Goal: Information Seeking & Learning: Learn about a topic

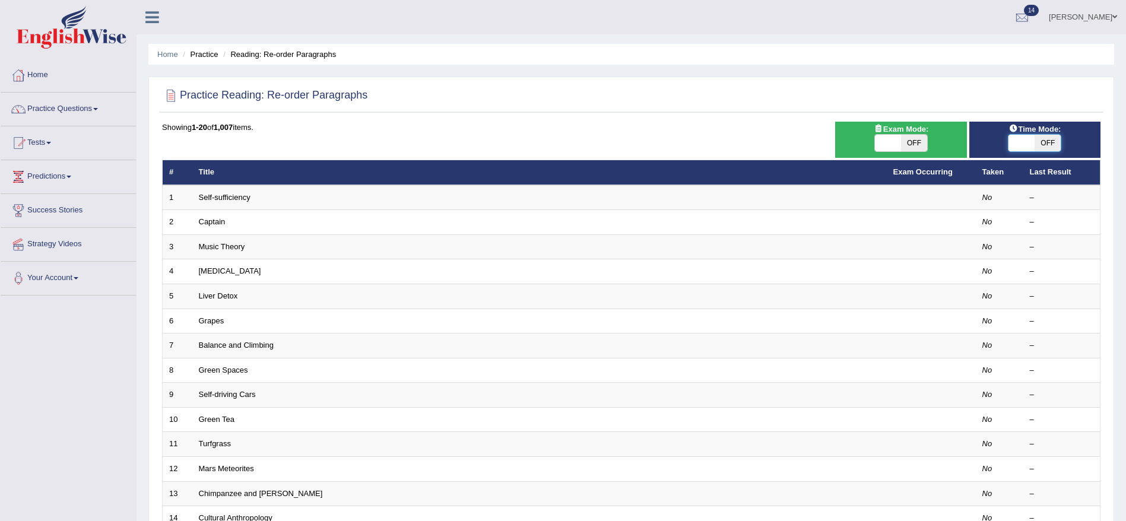
click at [1019, 142] on span at bounding box center [1022, 143] width 26 height 17
checkbox input "true"
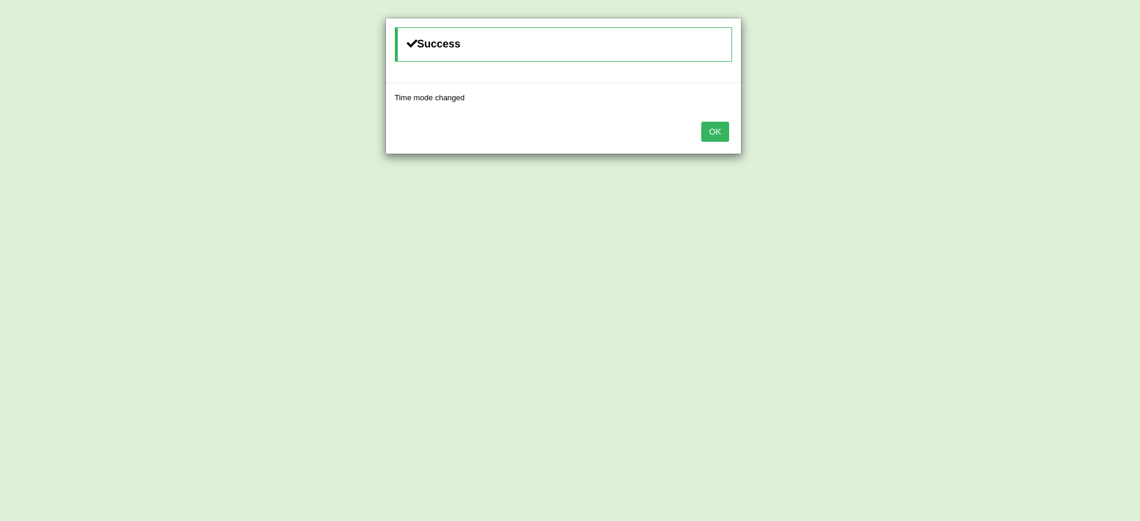
click at [708, 126] on button "OK" at bounding box center [714, 132] width 27 height 20
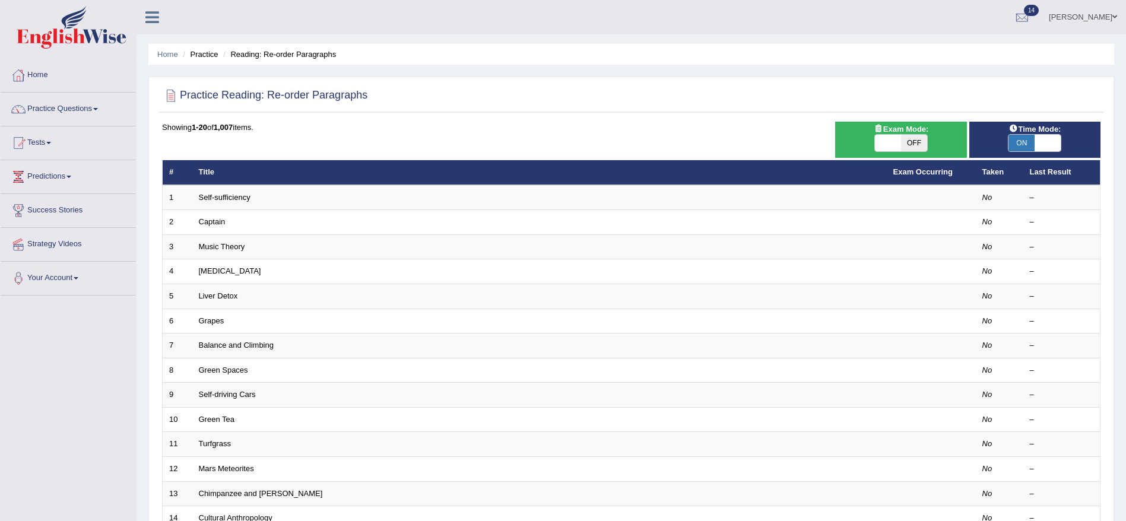
click at [902, 140] on span "OFF" at bounding box center [914, 143] width 26 height 17
checkbox input "true"
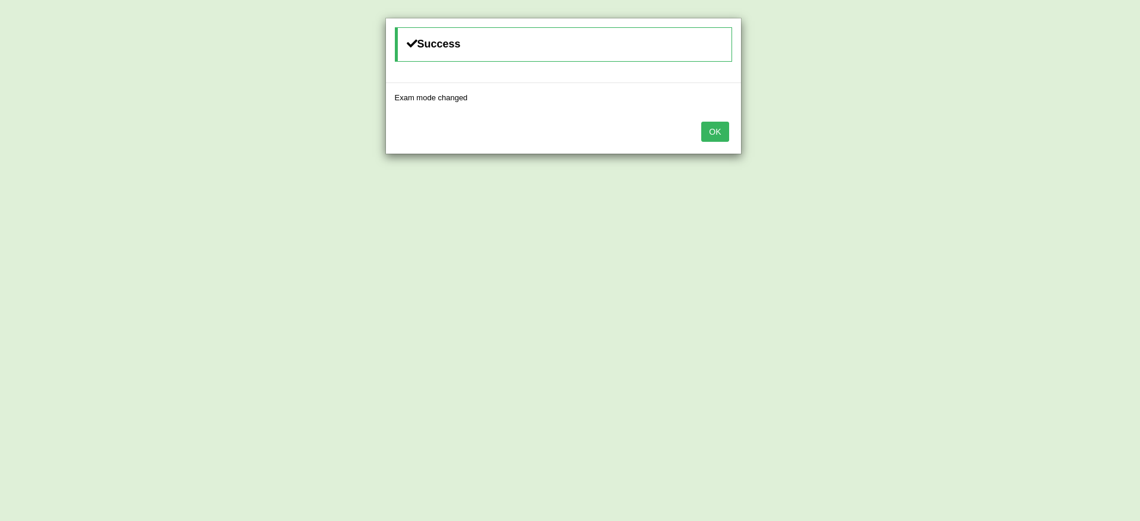
click at [708, 131] on button "OK" at bounding box center [714, 132] width 27 height 20
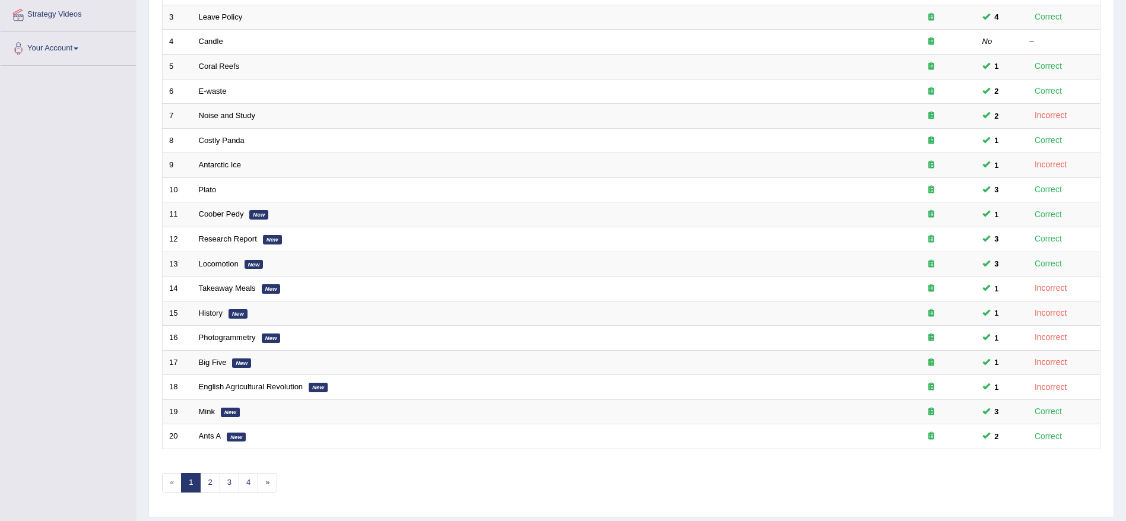
scroll to position [265, 0]
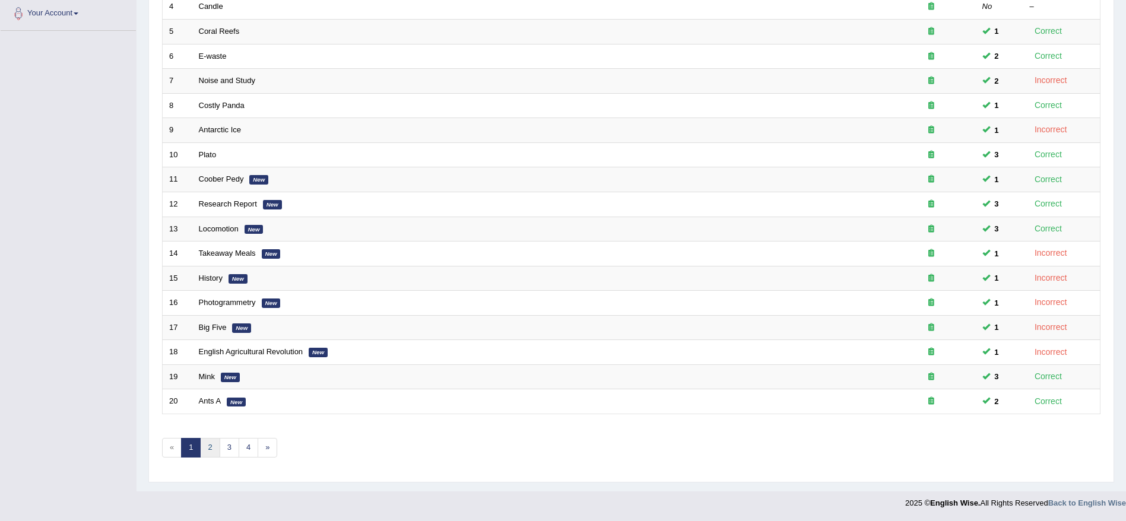
click at [210, 447] on link "2" at bounding box center [210, 448] width 20 height 20
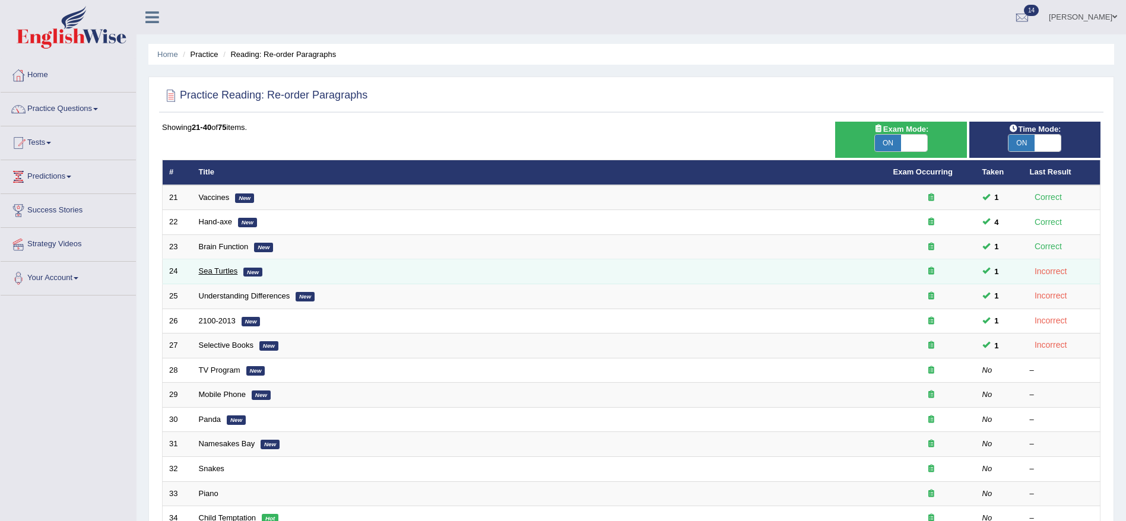
click at [222, 275] on link "Sea Turtles" at bounding box center [218, 271] width 39 height 9
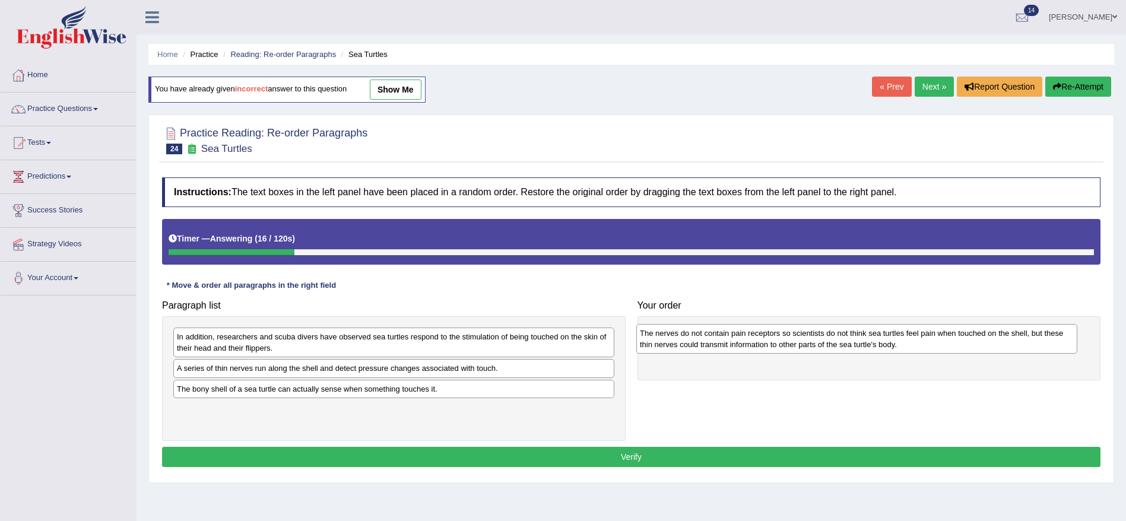
drag, startPoint x: 467, startPoint y: 419, endPoint x: 933, endPoint y: 345, distance: 471.9
click at [933, 345] on div "The nerves do not contain pain receptors so scientists do not think sea turtles…" at bounding box center [856, 339] width 441 height 30
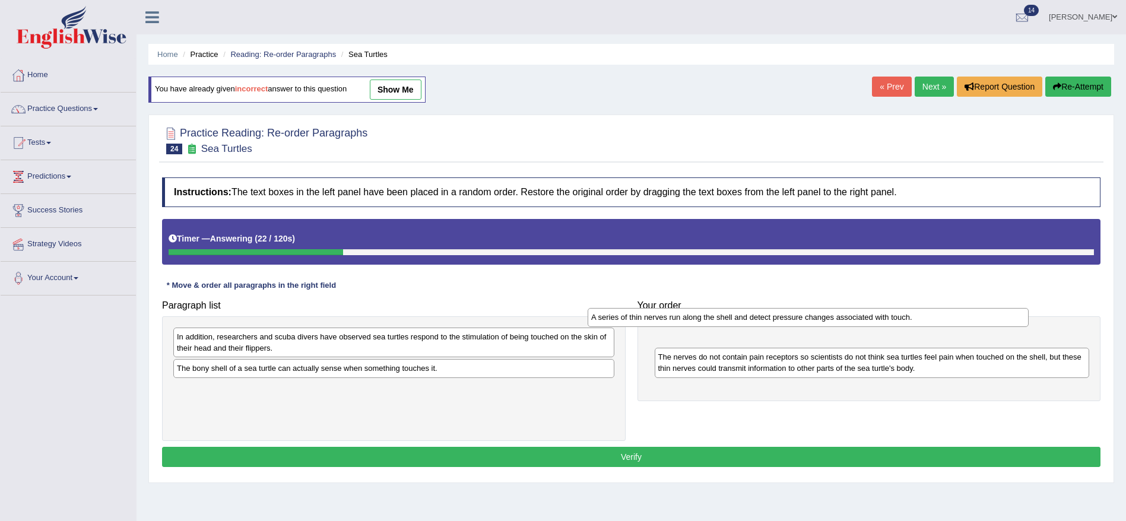
drag, startPoint x: 527, startPoint y: 366, endPoint x: 941, endPoint y: 315, distance: 417.5
click at [941, 315] on div "A series of thin nerves run along the shell and detect pressure changes associa…" at bounding box center [808, 317] width 441 height 18
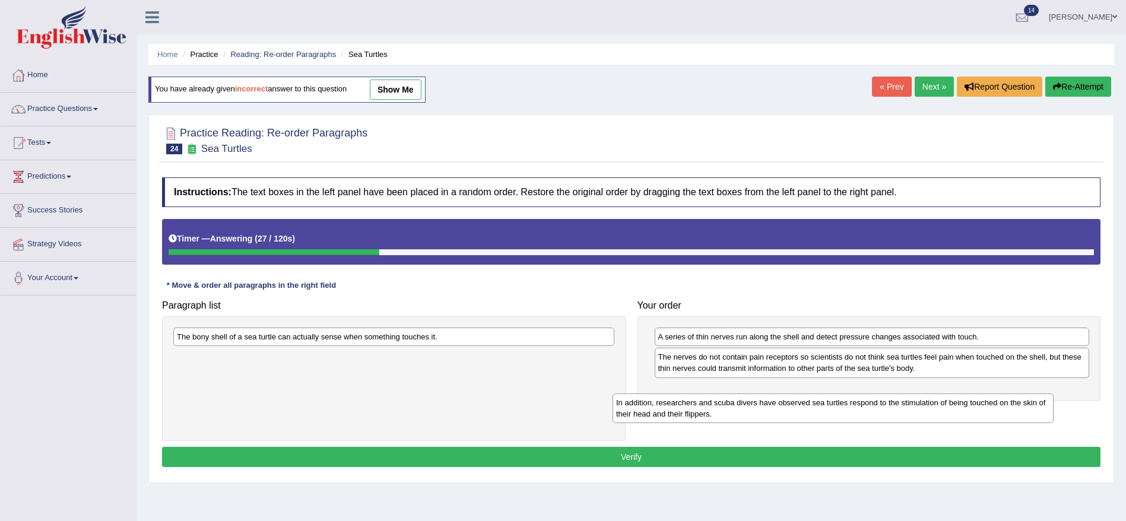
drag, startPoint x: 469, startPoint y: 350, endPoint x: 907, endPoint y: 416, distance: 443.2
click at [907, 416] on div "In addition, researchers and scuba divers have observed sea turtles respond to …" at bounding box center [833, 409] width 441 height 30
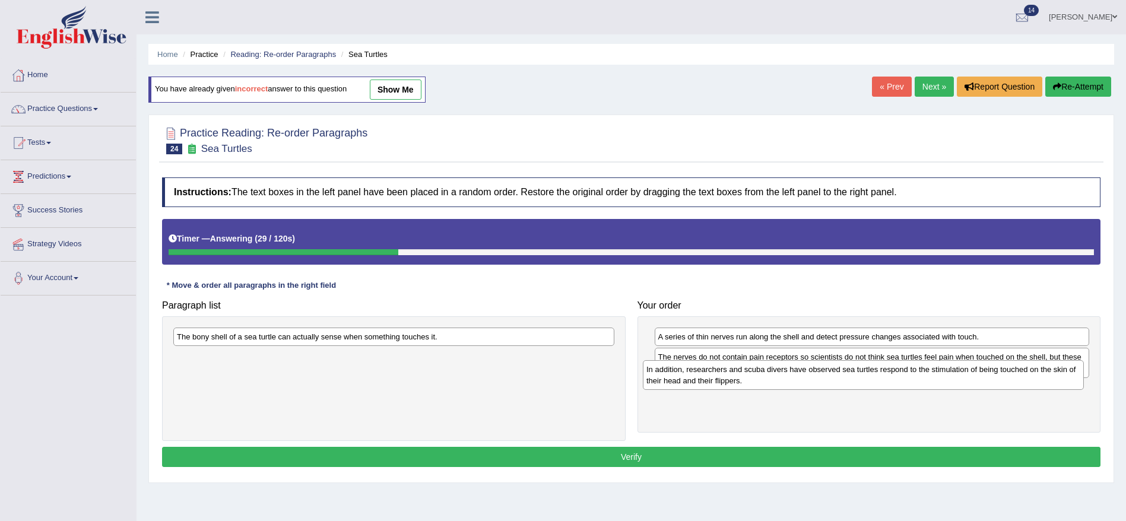
drag, startPoint x: 560, startPoint y: 370, endPoint x: 1033, endPoint y: 389, distance: 473.5
click at [1033, 389] on div "In addition, researchers and scuba divers have observed sea turtles respond to …" at bounding box center [863, 375] width 441 height 30
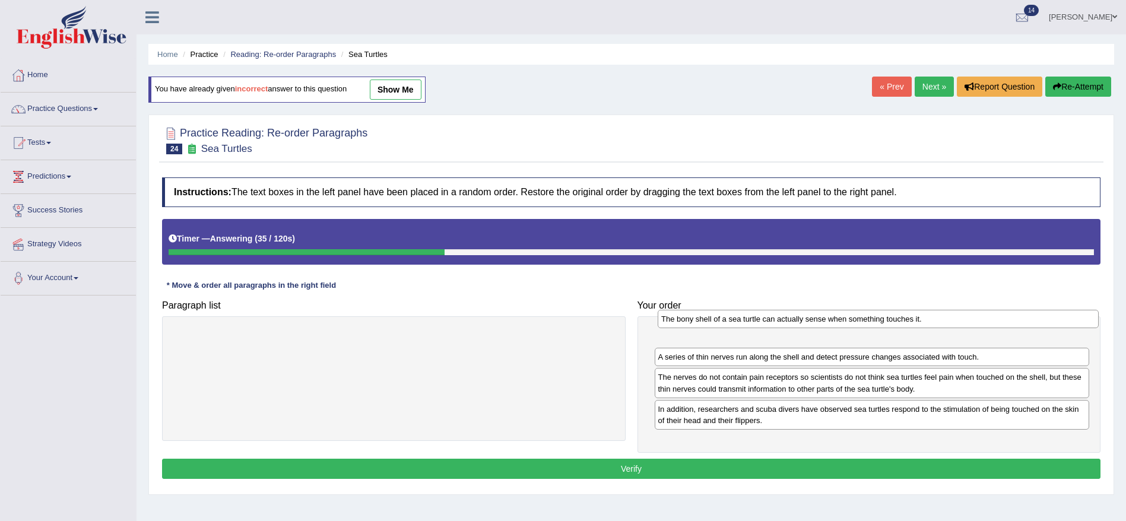
drag, startPoint x: 538, startPoint y: 332, endPoint x: 1024, endPoint y: 319, distance: 485.8
click at [1024, 319] on div "The bony shell of a sea turtle can actually sense when something touches it." at bounding box center [878, 319] width 441 height 18
drag, startPoint x: 968, startPoint y: 359, endPoint x: 977, endPoint y: 321, distance: 38.6
click at [977, 321] on div "A series of thin nerves run along the shell and detect pressure changes associa…" at bounding box center [883, 319] width 435 height 18
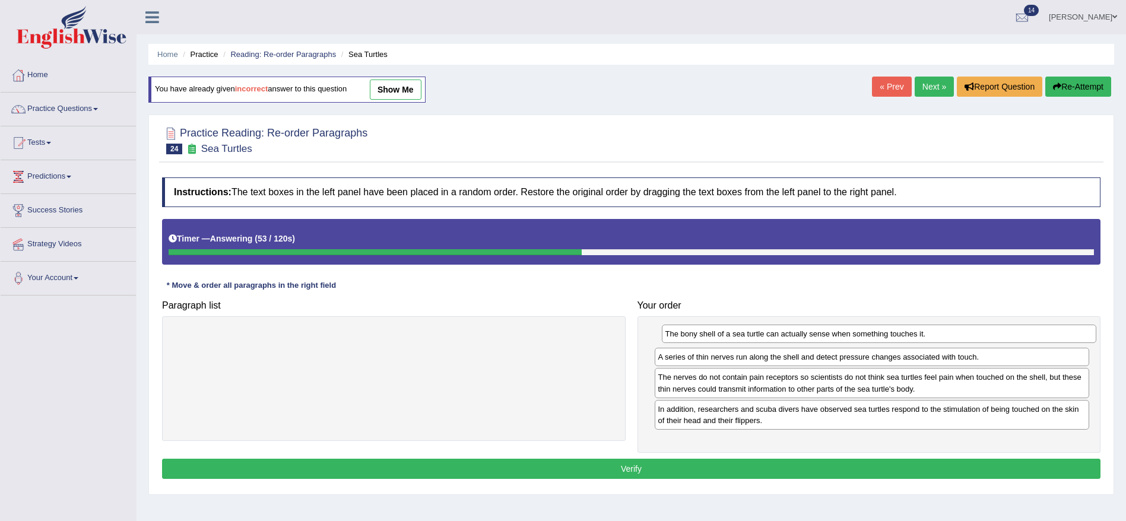
drag, startPoint x: 885, startPoint y: 359, endPoint x: 893, endPoint y: 335, distance: 24.4
click at [893, 335] on div "The bony shell of a sea turtle can actually sense when something touches it." at bounding box center [879, 334] width 435 height 18
click at [742, 468] on button "Verify" at bounding box center [631, 469] width 939 height 20
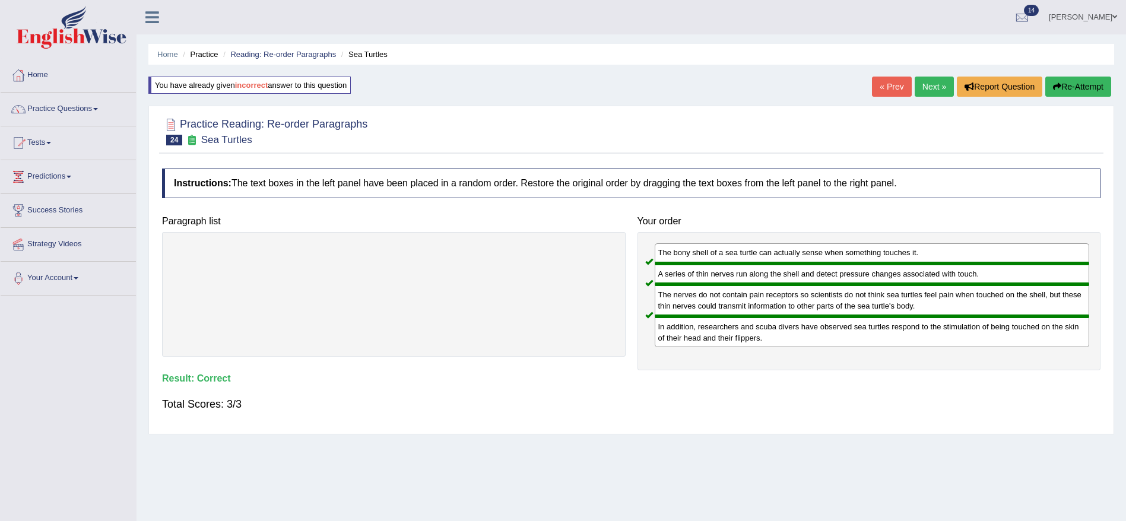
click at [921, 88] on link "Next »" at bounding box center [934, 87] width 39 height 20
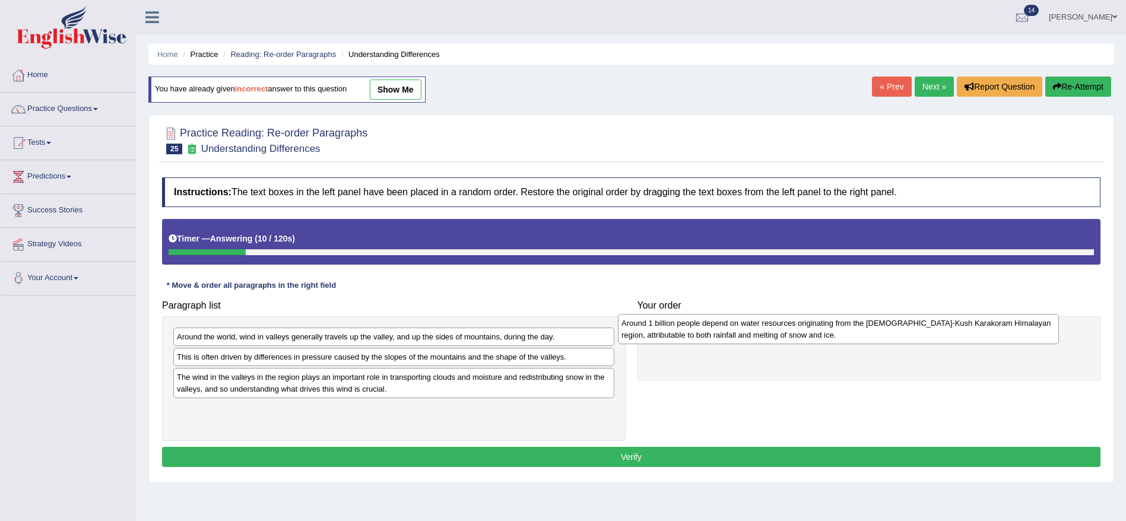
drag, startPoint x: 338, startPoint y: 386, endPoint x: 779, endPoint y: 331, distance: 444.6
click at [779, 331] on div "Around 1 billion people depend on water resources originating from the Hindu-Ku…" at bounding box center [838, 329] width 441 height 30
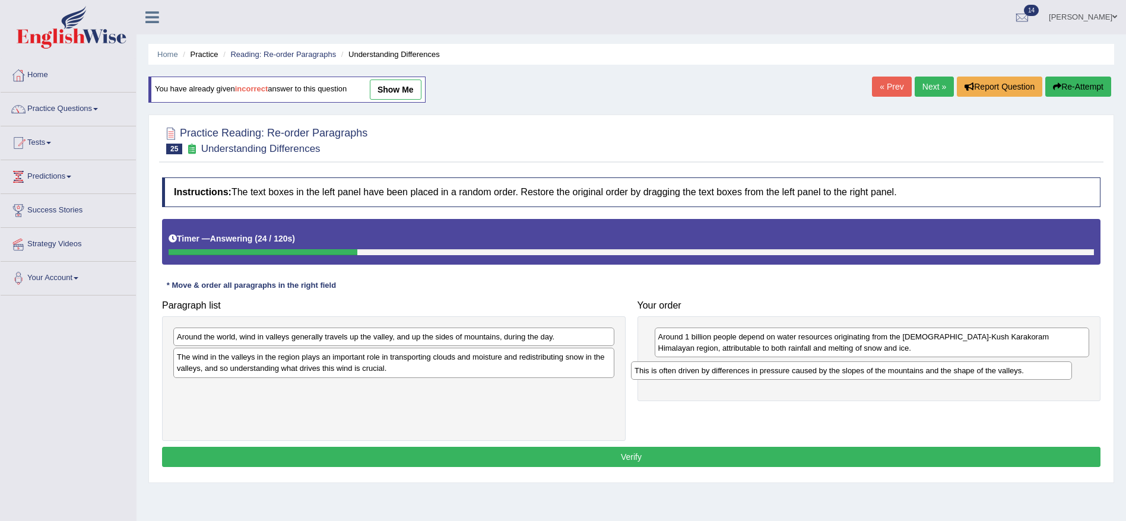
drag, startPoint x: 420, startPoint y: 359, endPoint x: 876, endPoint y: 374, distance: 456.2
click at [876, 374] on div "This is often driven by differences in pressure caused by the slopes of the mou…" at bounding box center [851, 371] width 441 height 18
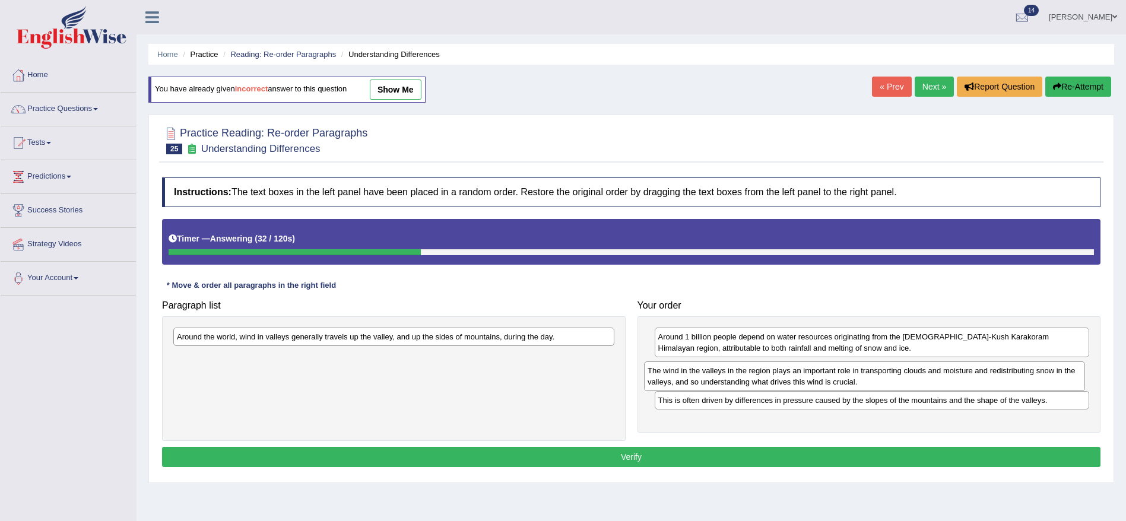
drag, startPoint x: 457, startPoint y: 359, endPoint x: 927, endPoint y: 372, distance: 470.4
click at [927, 372] on div "The wind in the valleys in the region plays an important role in transporting c…" at bounding box center [864, 377] width 441 height 30
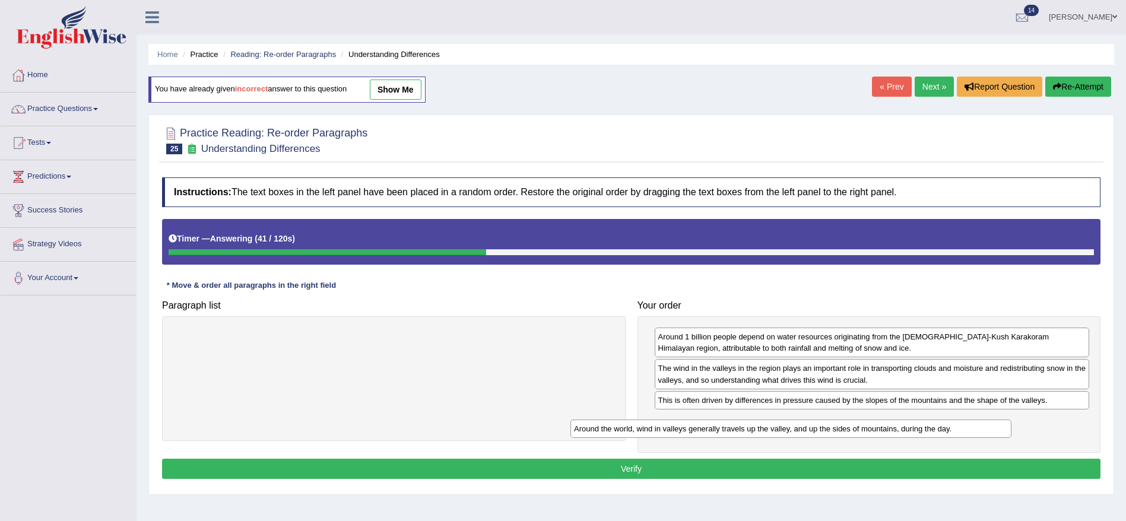
drag, startPoint x: 496, startPoint y: 333, endPoint x: 916, endPoint y: 430, distance: 431.5
click at [916, 430] on div "Around the world, wind in valleys generally travels up the valley, and up the s…" at bounding box center [791, 429] width 441 height 18
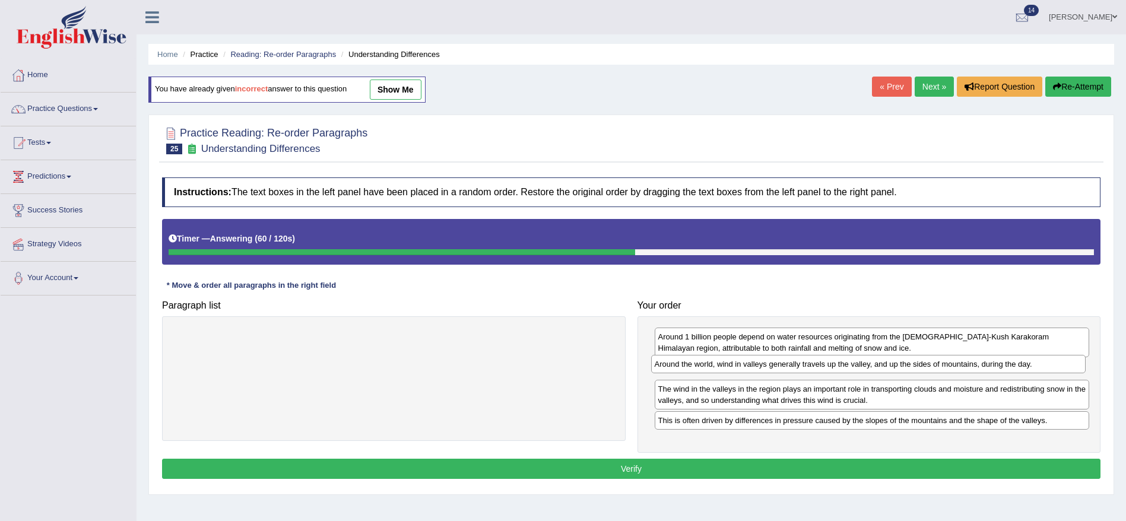
drag, startPoint x: 877, startPoint y: 427, endPoint x: 873, endPoint y: 370, distance: 56.5
click at [873, 370] on div "Around the world, wind in valleys generally travels up the valley, and up the s…" at bounding box center [868, 364] width 435 height 18
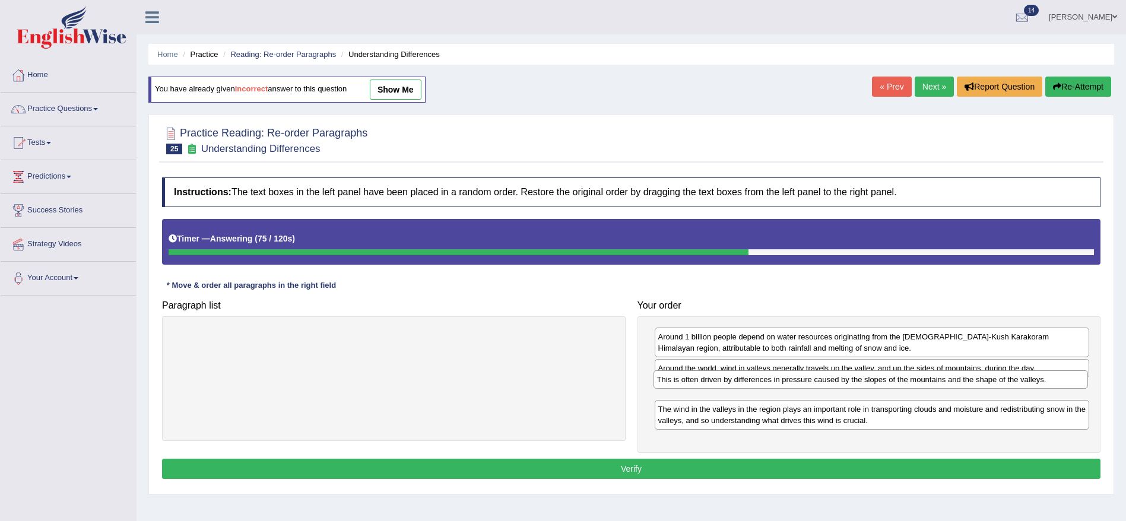
drag, startPoint x: 899, startPoint y: 426, endPoint x: 898, endPoint y: 385, distance: 41.0
click at [898, 385] on div "This is often driven by differences in pressure caused by the slopes of the mou…" at bounding box center [871, 379] width 435 height 18
click at [885, 469] on button "Verify" at bounding box center [631, 469] width 939 height 20
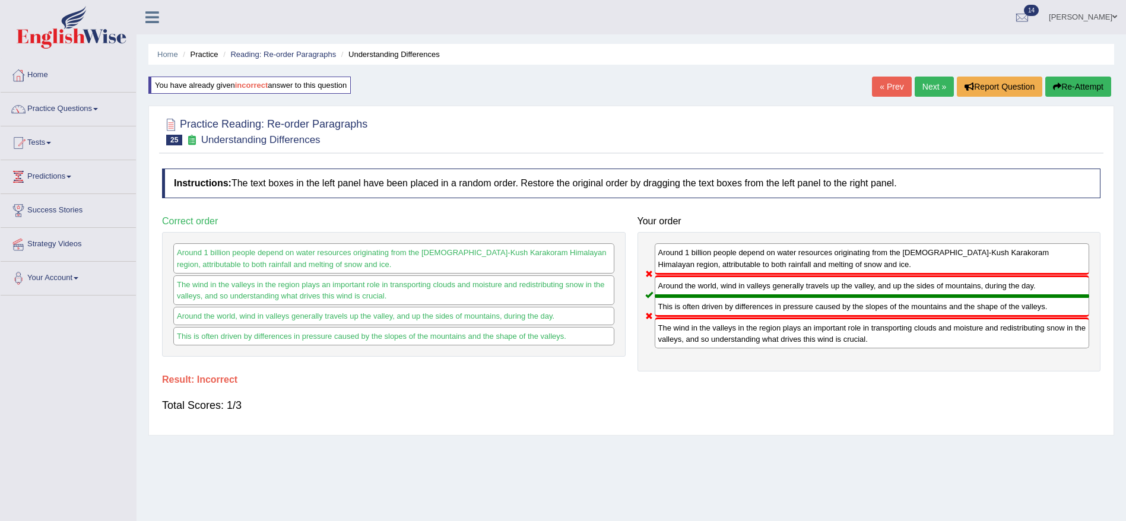
click at [1078, 84] on button "Re-Attempt" at bounding box center [1078, 87] width 66 height 20
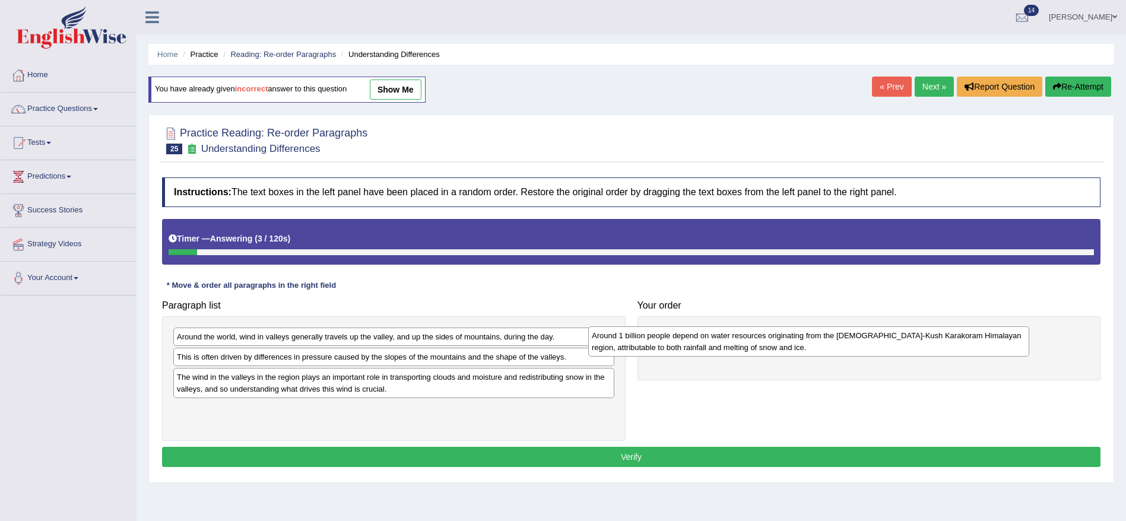
drag, startPoint x: 306, startPoint y: 394, endPoint x: 719, endPoint y: 353, distance: 415.2
click at [719, 353] on div "Around 1 billion people depend on water resources originating from the Hindu-Ku…" at bounding box center [808, 342] width 441 height 30
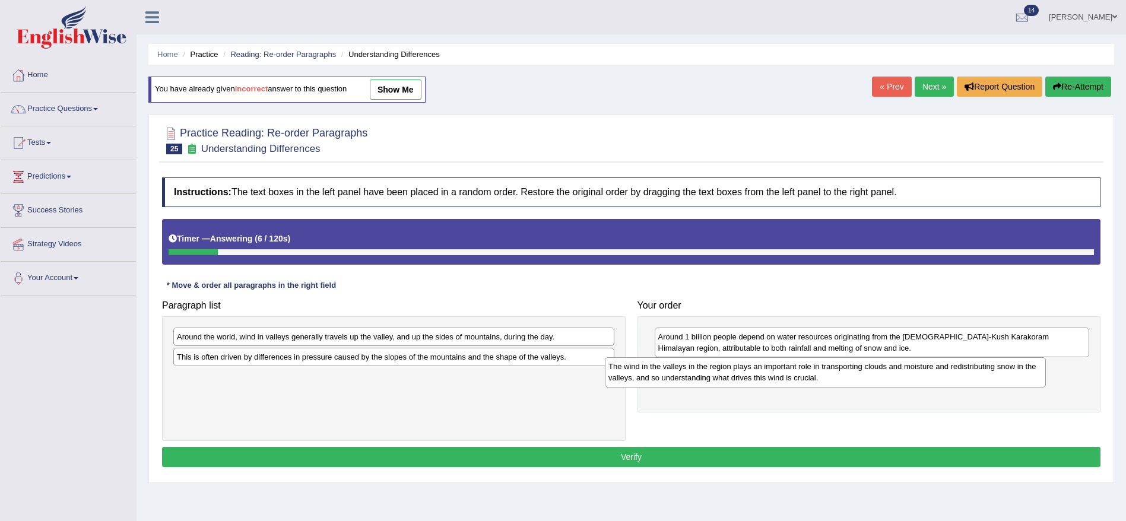
drag, startPoint x: 414, startPoint y: 392, endPoint x: 844, endPoint y: 379, distance: 430.6
click at [844, 379] on div "The wind in the valleys in the region plays an important role in transporting c…" at bounding box center [825, 372] width 441 height 30
click at [437, 348] on div "Around the world, wind in valleys generally travels up the valley, and up the s…" at bounding box center [398, 339] width 441 height 18
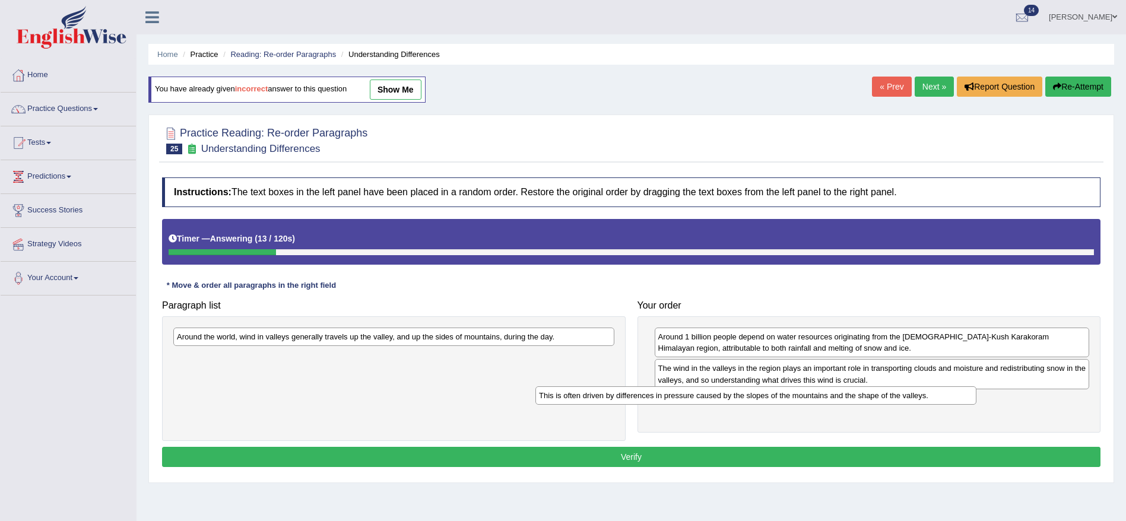
drag, startPoint x: 367, startPoint y: 350, endPoint x: 727, endPoint y: 389, distance: 362.0
click at [727, 389] on div "This is often driven by differences in pressure caused by the slopes of the mou…" at bounding box center [756, 395] width 441 height 18
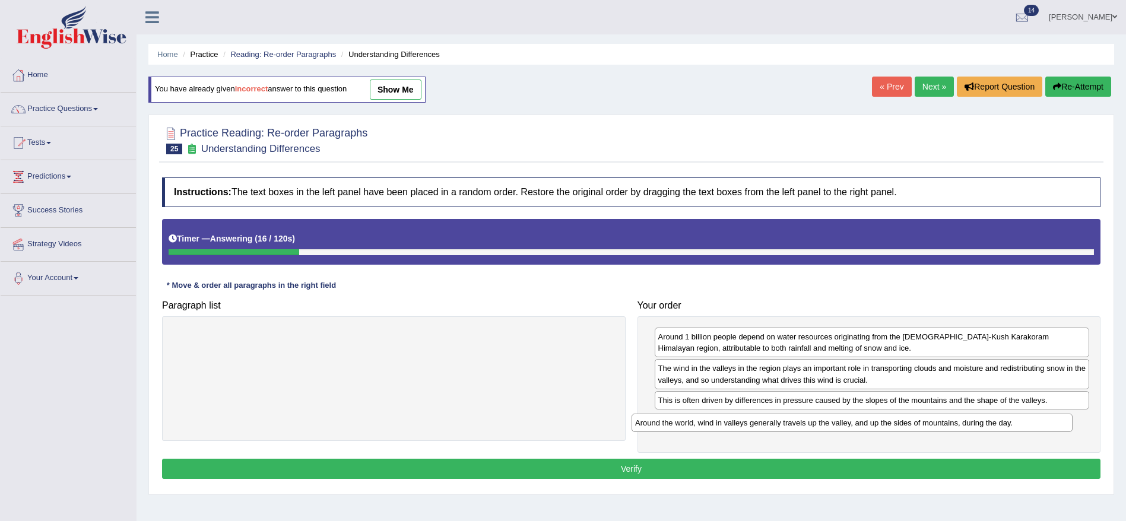
drag, startPoint x: 530, startPoint y: 334, endPoint x: 987, endPoint y: 420, distance: 465.2
click at [987, 420] on div "Around the world, wind in valleys generally travels up the valley, and up the s…" at bounding box center [852, 423] width 441 height 18
click at [815, 471] on button "Verify" at bounding box center [631, 469] width 939 height 20
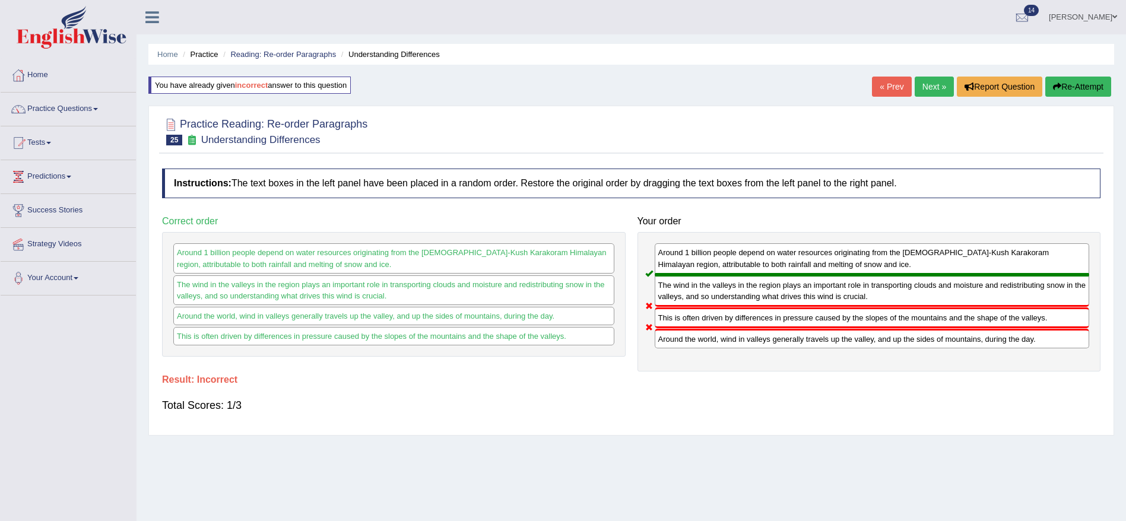
click at [1088, 85] on button "Re-Attempt" at bounding box center [1078, 87] width 66 height 20
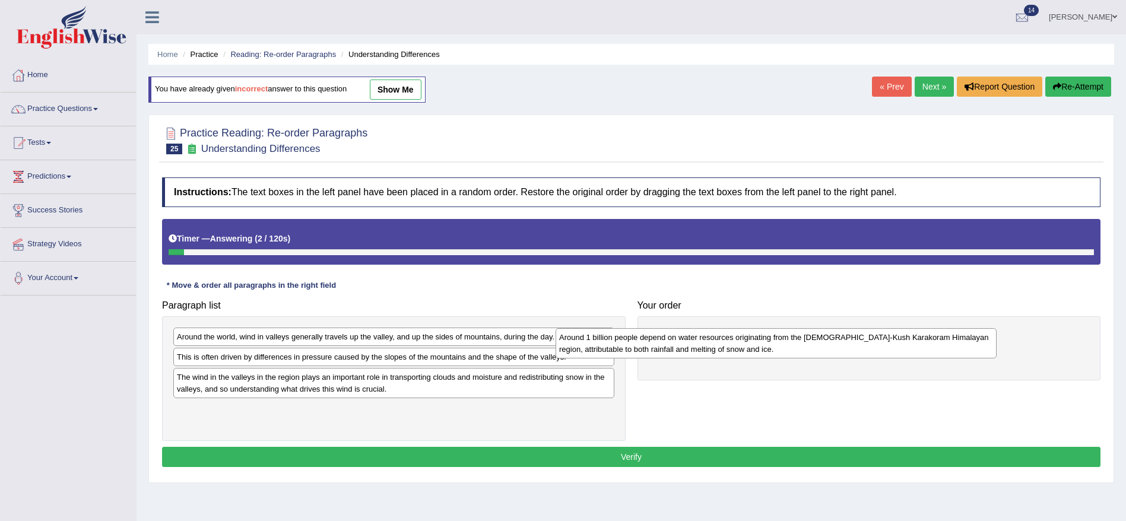
drag, startPoint x: 259, startPoint y: 390, endPoint x: 642, endPoint y: 350, distance: 385.6
click at [642, 350] on div "Around 1 billion people depend on water resources originating from the [DEMOGRA…" at bounding box center [776, 343] width 441 height 30
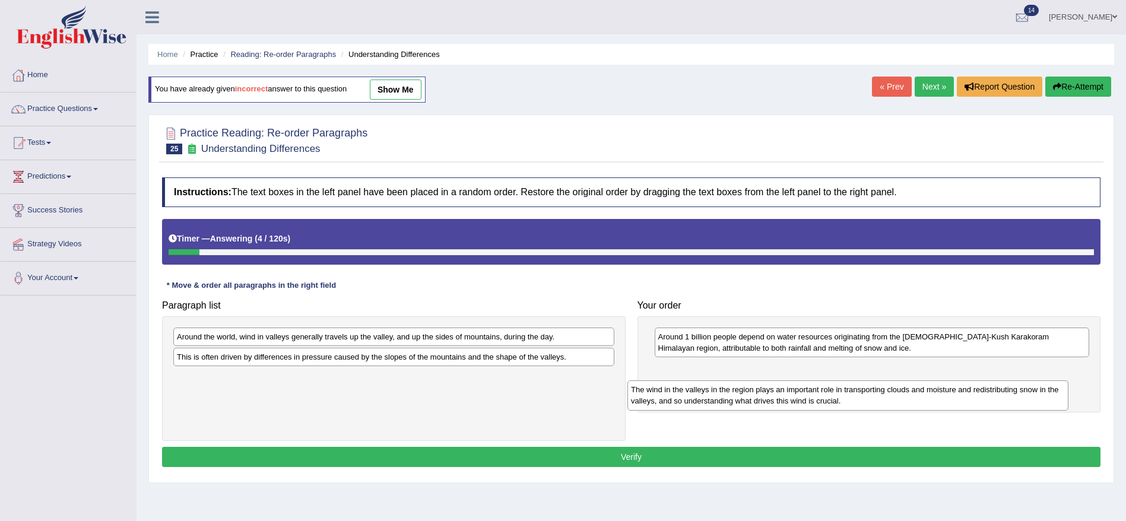
drag, startPoint x: 227, startPoint y: 391, endPoint x: 682, endPoint y: 403, distance: 454.3
click at [682, 403] on div "The wind in the valleys in the region plays an important role in transporting c…" at bounding box center [848, 396] width 441 height 30
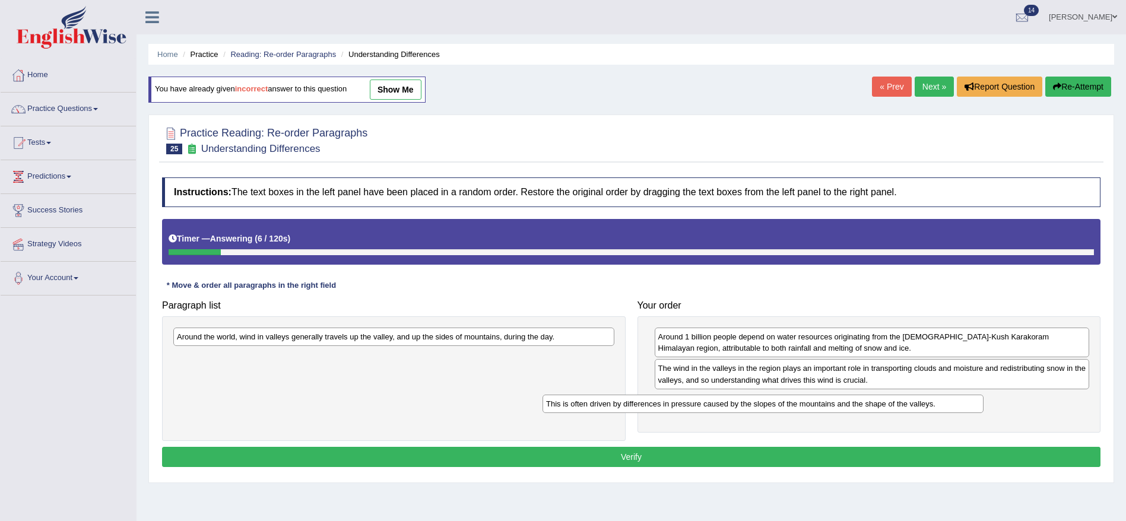
drag, startPoint x: 293, startPoint y: 360, endPoint x: 663, endPoint y: 405, distance: 373.2
click at [663, 405] on div "This is often driven by differences in pressure caused by the slopes of the mou…" at bounding box center [763, 404] width 441 height 18
click at [374, 325] on div "Around the world, wind in valleys generally travels up the valley, and up the s…" at bounding box center [394, 378] width 464 height 125
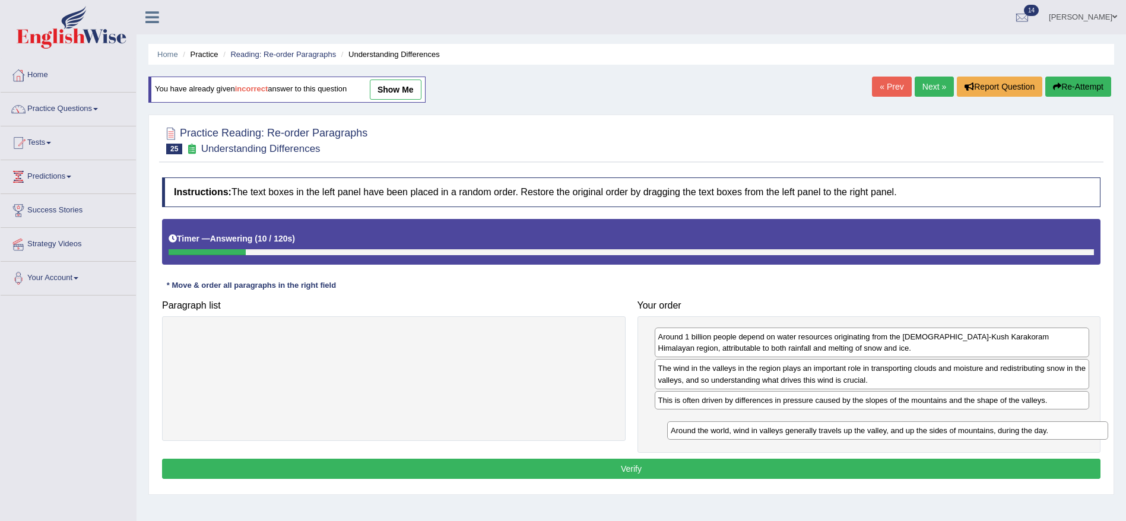
drag, startPoint x: 368, startPoint y: 332, endPoint x: 863, endPoint y: 425, distance: 503.2
click at [863, 425] on div "Around the world, wind in valleys generally travels up the valley, and up the s…" at bounding box center [887, 431] width 441 height 18
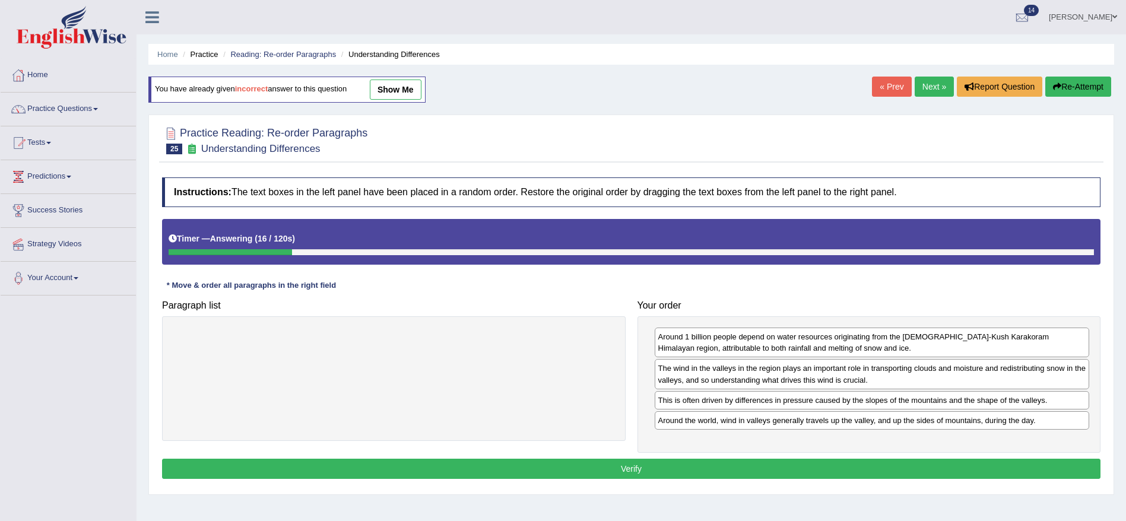
click at [857, 472] on button "Verify" at bounding box center [631, 469] width 939 height 20
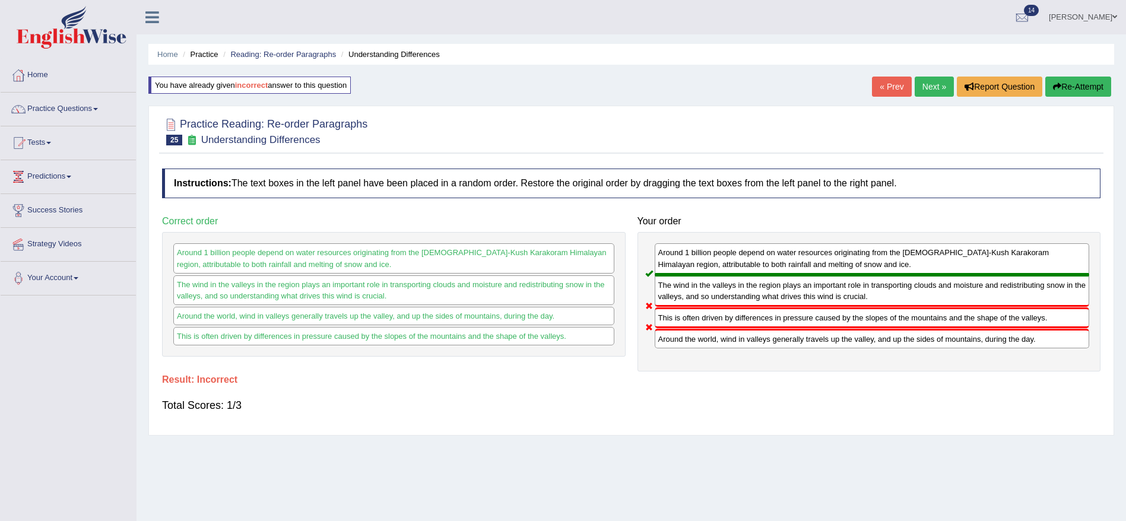
click at [1064, 86] on button "Re-Attempt" at bounding box center [1078, 87] width 66 height 20
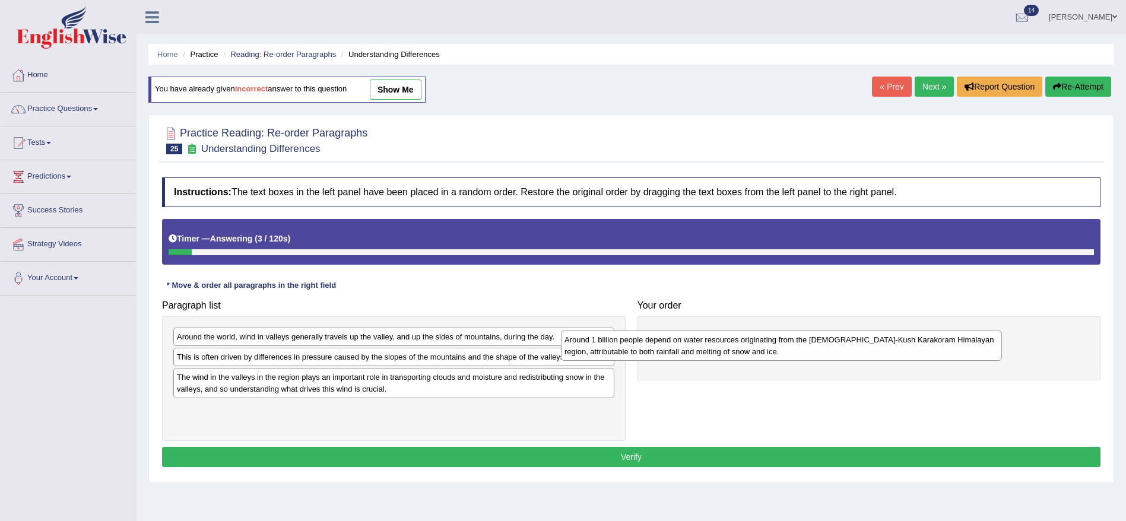
drag, startPoint x: 291, startPoint y: 388, endPoint x: 731, endPoint y: 350, distance: 442.2
click at [731, 350] on div "Around 1 billion people depend on water resources originating from the [DEMOGRA…" at bounding box center [781, 346] width 441 height 30
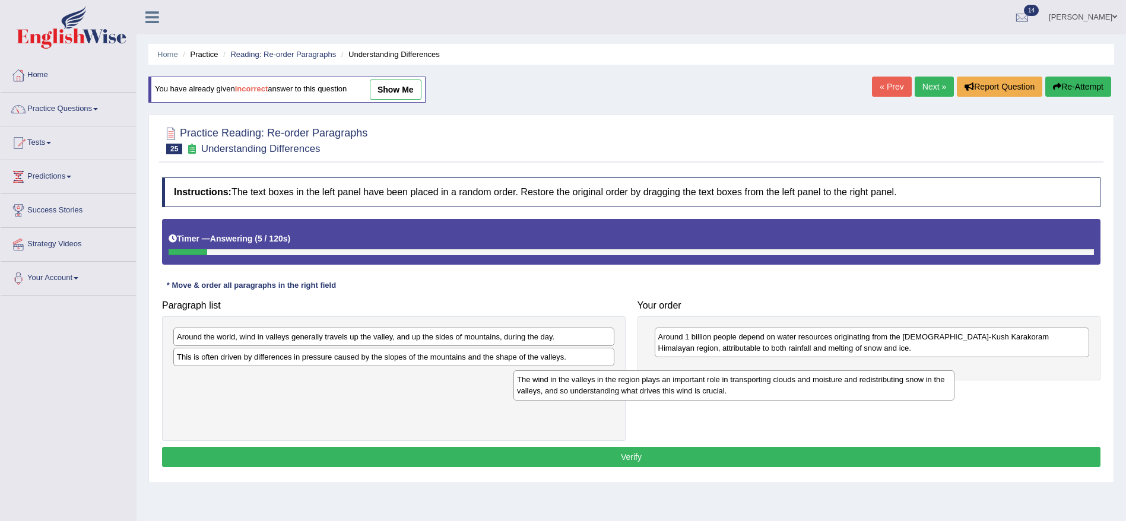
drag, startPoint x: 395, startPoint y: 381, endPoint x: 764, endPoint y: 370, distance: 369.4
click at [764, 370] on div "The wind in the valleys in the region plays an important role in transporting c…" at bounding box center [734, 385] width 441 height 30
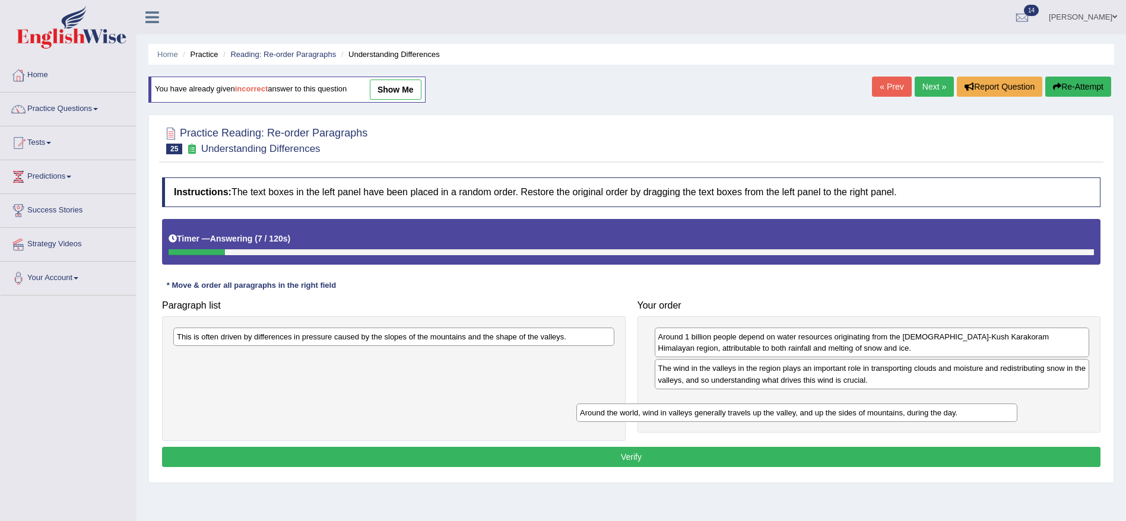
drag, startPoint x: 384, startPoint y: 340, endPoint x: 787, endPoint y: 415, distance: 410.6
click at [787, 415] on div "Around the world, wind in valleys generally travels up the valley, and up the s…" at bounding box center [796, 413] width 441 height 18
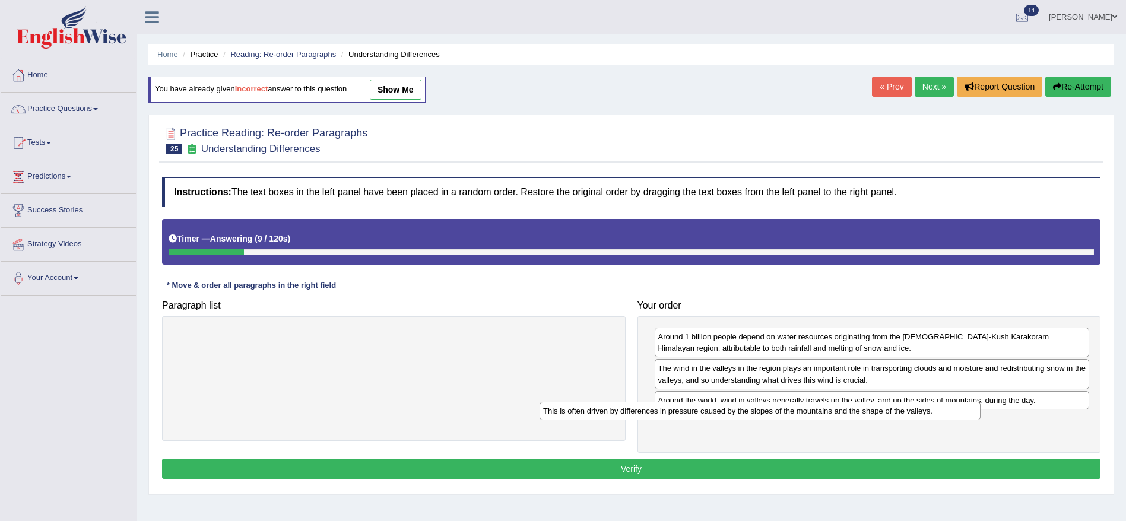
drag, startPoint x: 499, startPoint y: 338, endPoint x: 912, endPoint y: 433, distance: 424.0
click at [912, 420] on div "This is often driven by differences in pressure caused by the slopes of the mou…" at bounding box center [760, 411] width 441 height 18
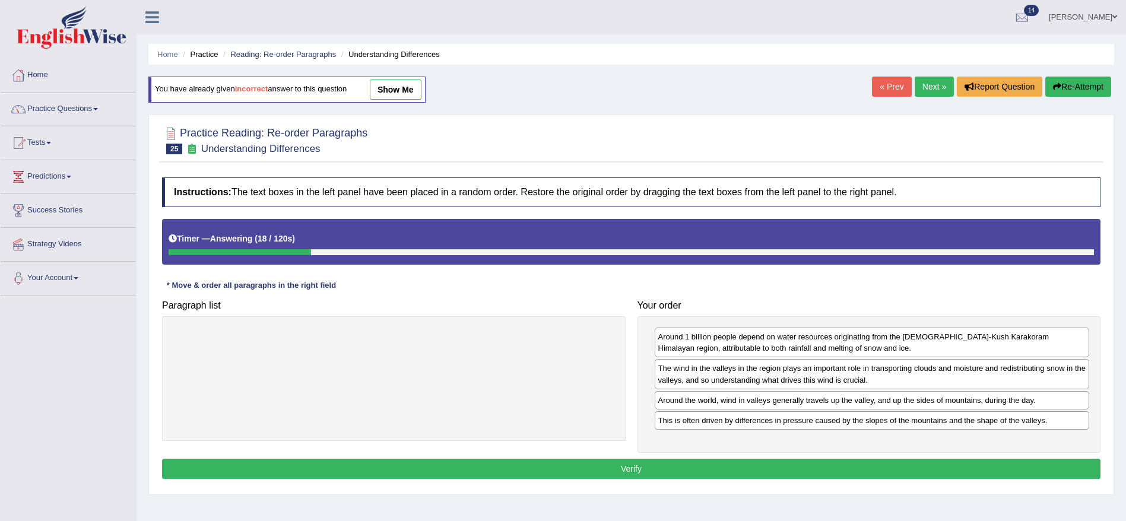
click at [803, 471] on button "Verify" at bounding box center [631, 469] width 939 height 20
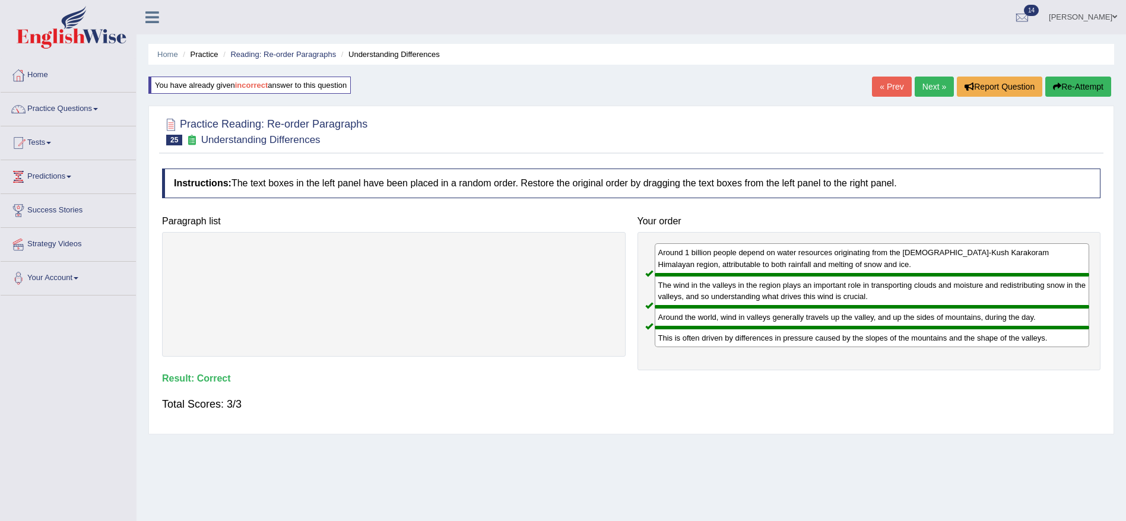
click at [938, 81] on link "Next »" at bounding box center [934, 87] width 39 height 20
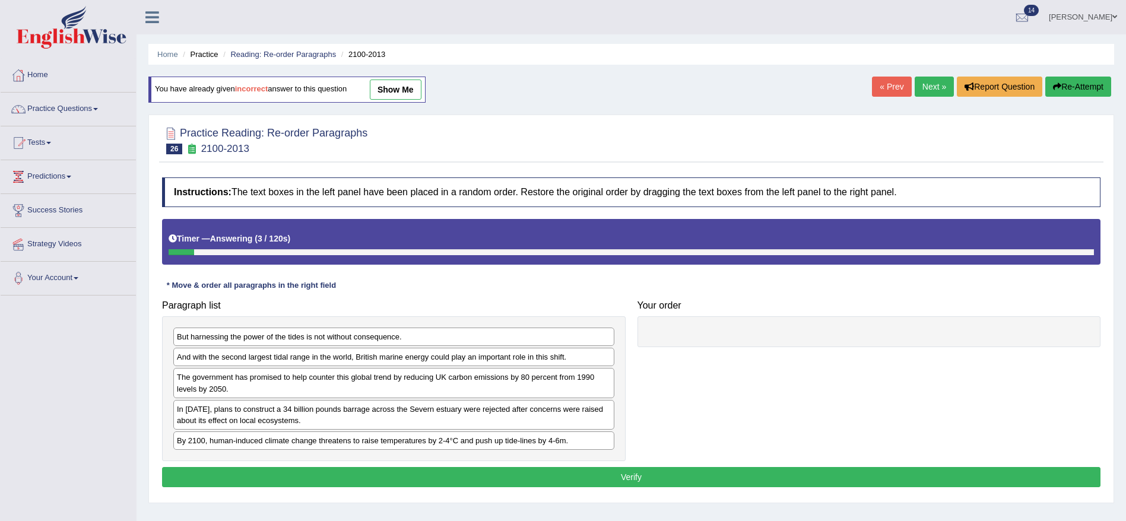
click at [275, 400] on div "In [DATE], plans to construct a 34 billion pounds barrage across the Severn est…" at bounding box center [393, 415] width 441 height 30
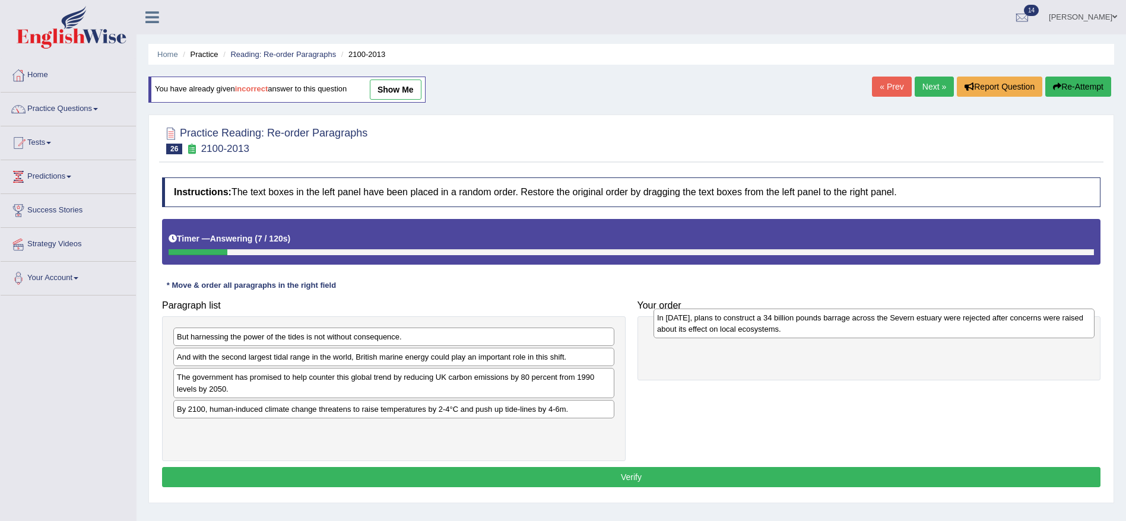
drag, startPoint x: 297, startPoint y: 417, endPoint x: 777, endPoint y: 325, distance: 489.1
click at [777, 325] on div "In [DATE], plans to construct a 34 billion pounds barrage across the Severn est…" at bounding box center [874, 324] width 441 height 30
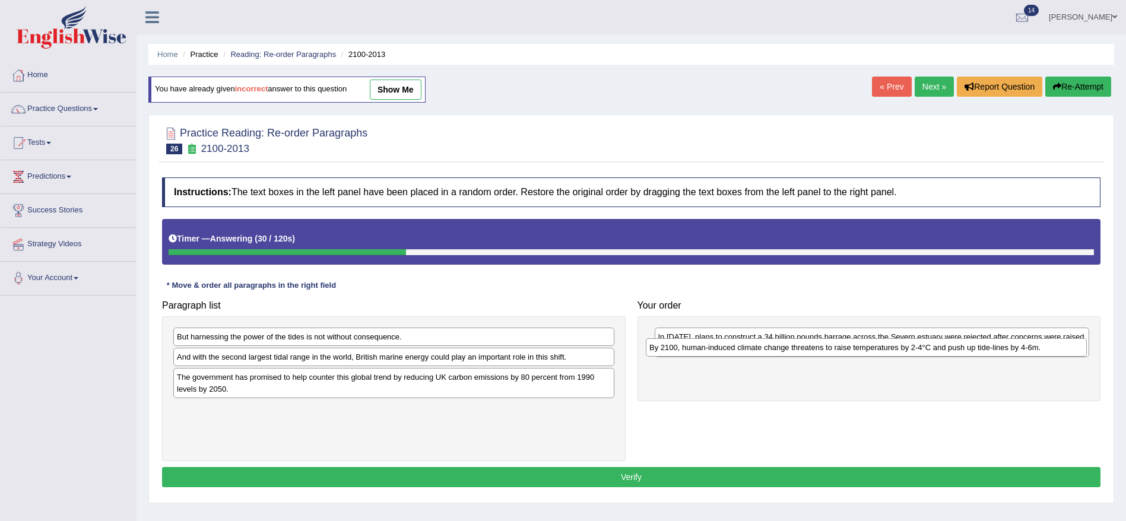
drag, startPoint x: 327, startPoint y: 413, endPoint x: 806, endPoint y: 354, distance: 483.2
click at [806, 354] on div "By 2100, human-induced climate change threatens to raise temperatures by 2-4°C …" at bounding box center [866, 347] width 441 height 18
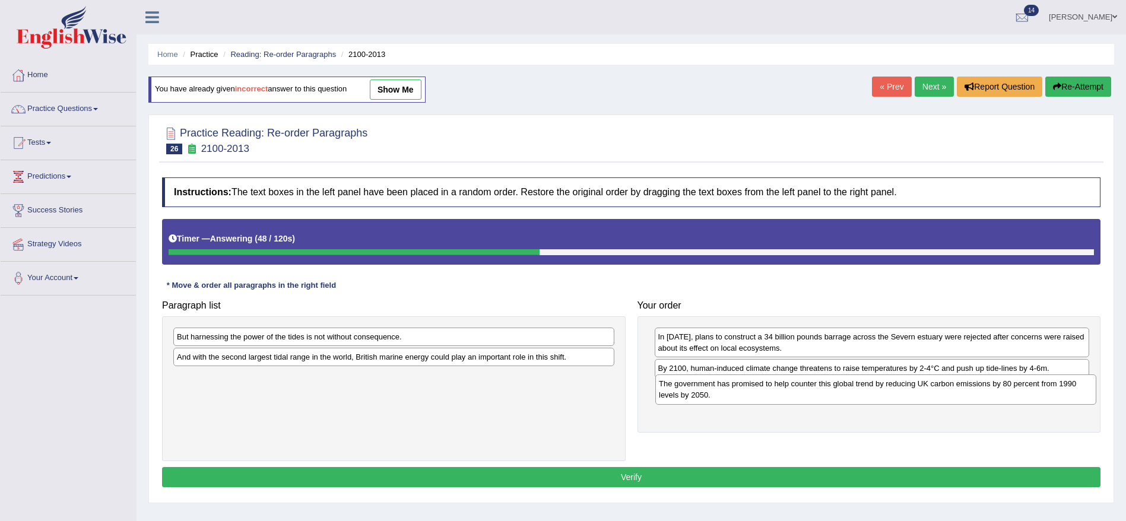
drag, startPoint x: 370, startPoint y: 397, endPoint x: 853, endPoint y: 404, distance: 482.1
click at [853, 404] on div "The government has promised to help counter this global trend by reducing UK ca…" at bounding box center [875, 390] width 441 height 30
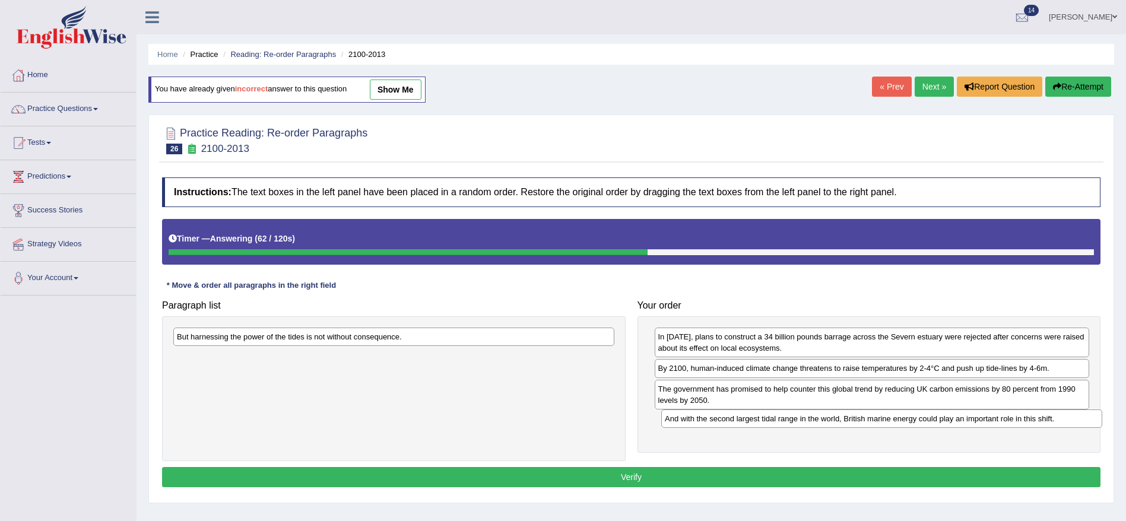
drag, startPoint x: 427, startPoint y: 360, endPoint x: 912, endPoint y: 424, distance: 489.2
click at [912, 424] on div "And with the second largest tidal range in the world, British marine energy cou…" at bounding box center [881, 419] width 441 height 18
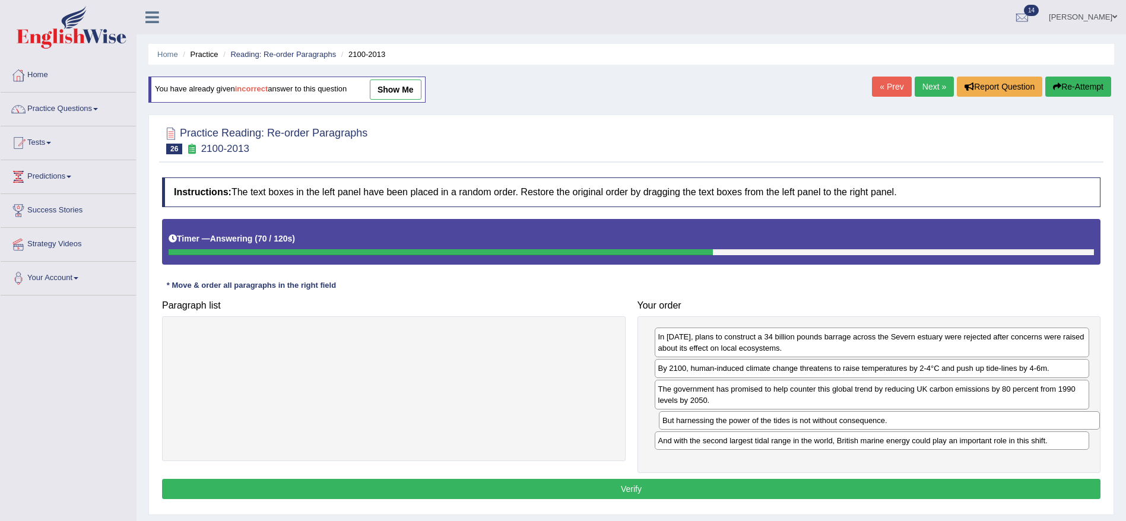
drag, startPoint x: 337, startPoint y: 337, endPoint x: 822, endPoint y: 421, distance: 492.2
click at [822, 421] on div "But harnessing the power of the tides is not without consequence." at bounding box center [879, 420] width 441 height 18
click at [842, 346] on div "In [DATE], plans to construct a 34 billion pounds barrage across the Severn est…" at bounding box center [872, 343] width 435 height 30
click at [892, 410] on div "The government has promised to help counter this global trend by reducing UK ca…" at bounding box center [871, 397] width 435 height 30
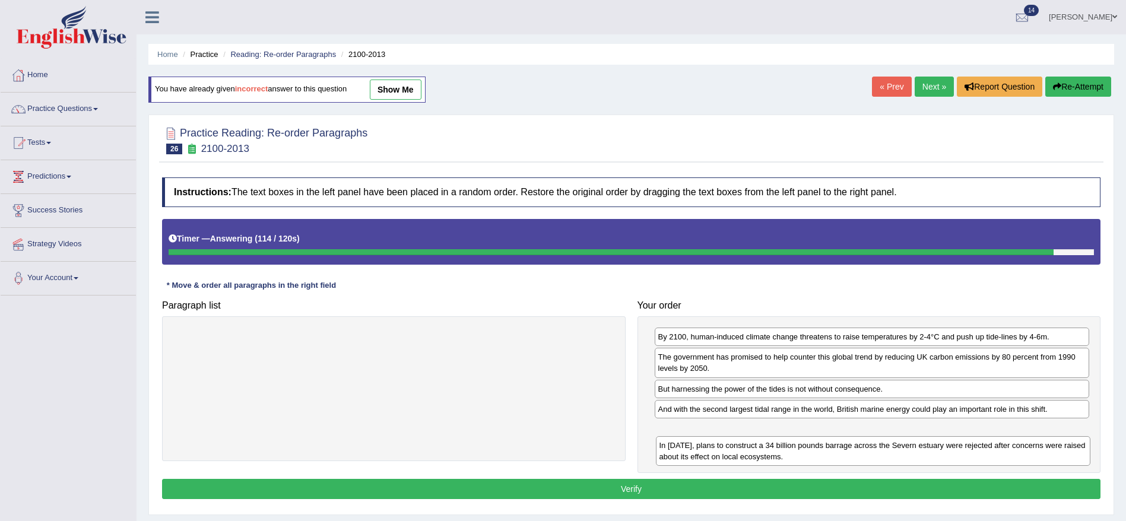
drag, startPoint x: 804, startPoint y: 349, endPoint x: 805, endPoint y: 453, distance: 103.9
click at [805, 453] on div "In [DATE], plans to construct a 34 billion pounds barrage across the Severn est…" at bounding box center [873, 451] width 435 height 30
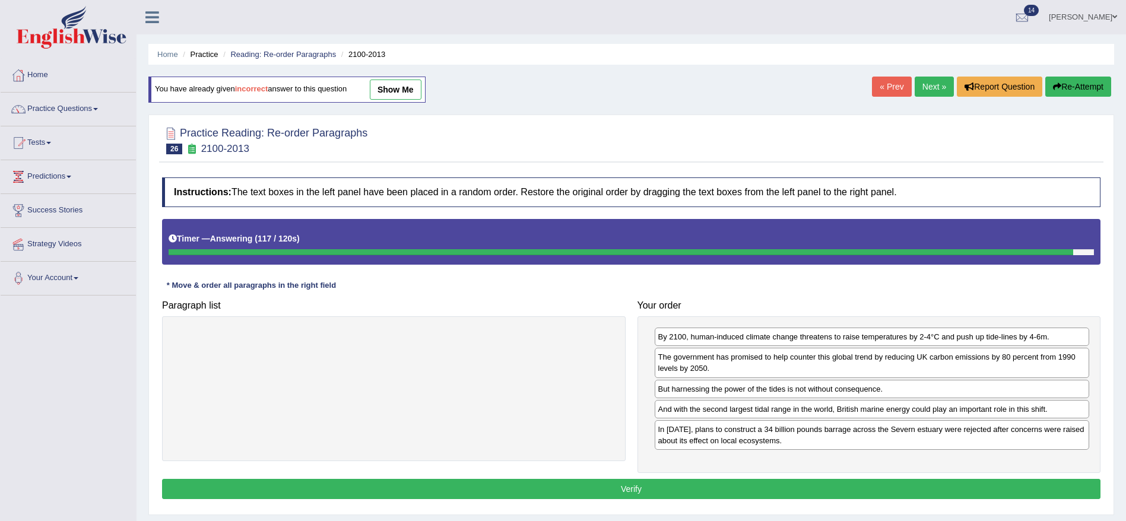
click at [795, 490] on button "Verify" at bounding box center [631, 489] width 939 height 20
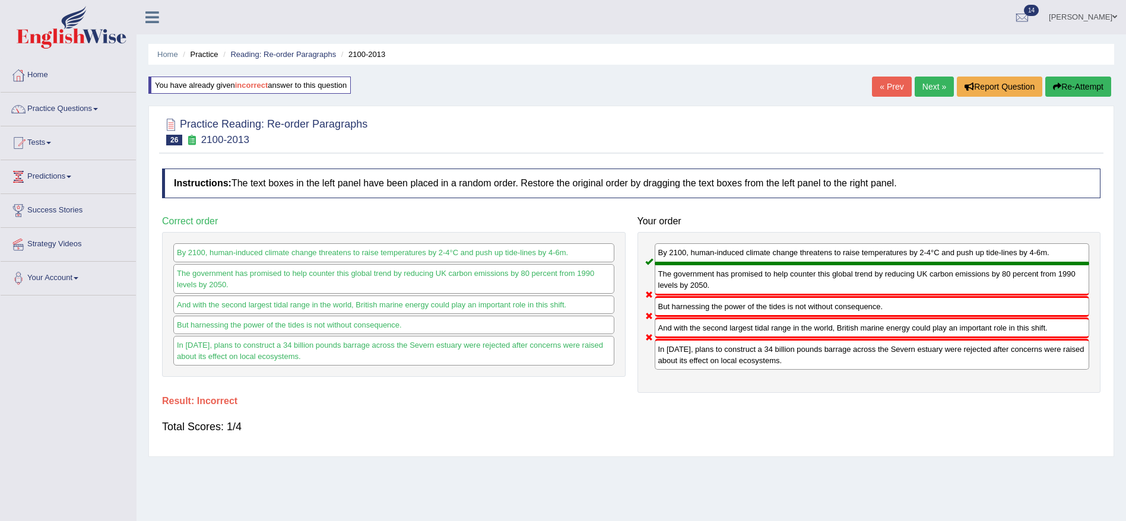
click at [1089, 94] on button "Re-Attempt" at bounding box center [1078, 87] width 66 height 20
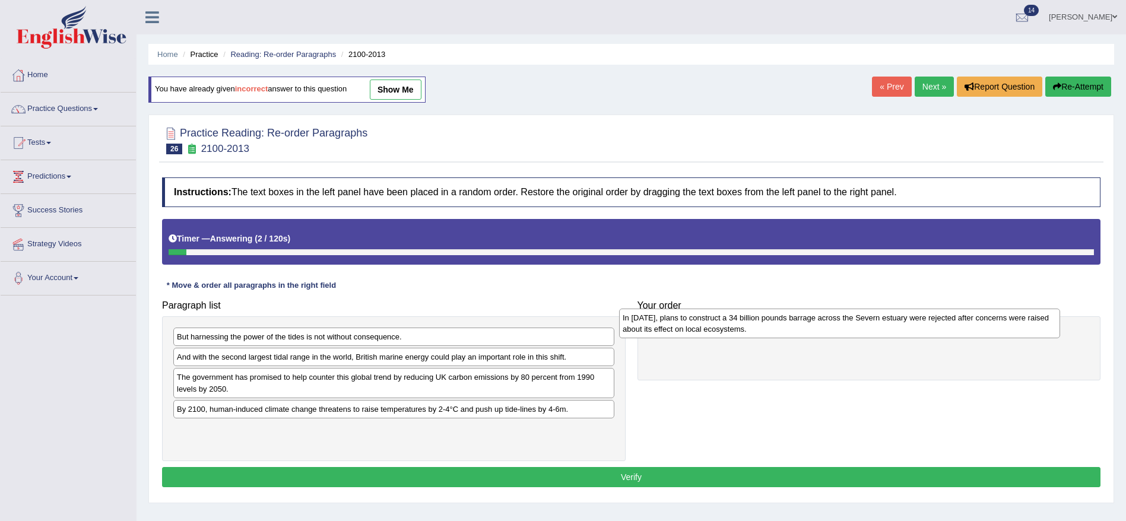
drag, startPoint x: 331, startPoint y: 421, endPoint x: 774, endPoint y: 329, distance: 452.2
click at [774, 329] on div "In [DATE], plans to construct a 34 billion pounds barrage across the Severn est…" at bounding box center [839, 324] width 441 height 30
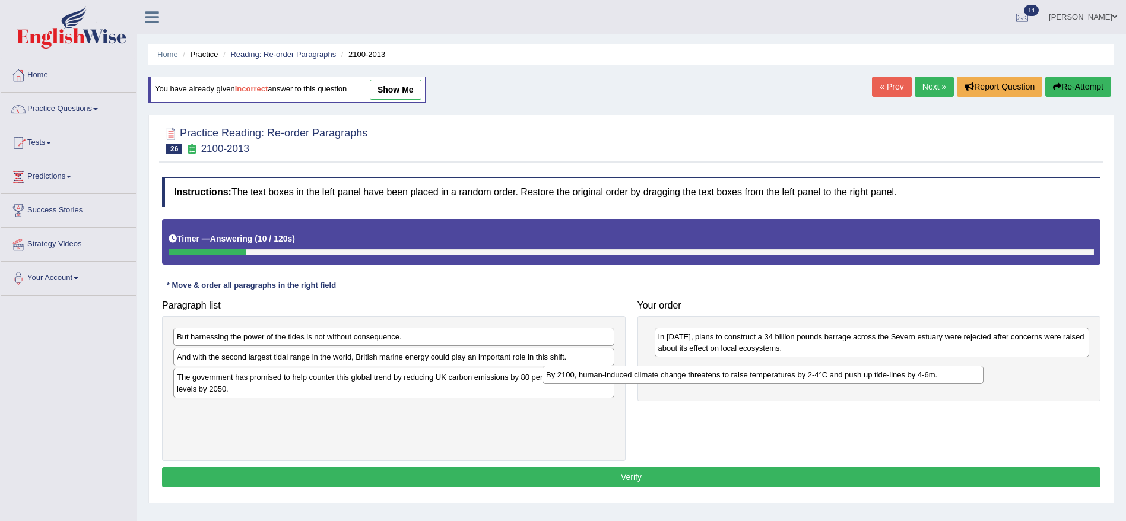
drag, startPoint x: 322, startPoint y: 415, endPoint x: 725, endPoint y: 379, distance: 404.7
click at [725, 379] on div "By 2100, human-induced climate change threatens to raise temperatures by 2-4°C …" at bounding box center [763, 375] width 441 height 18
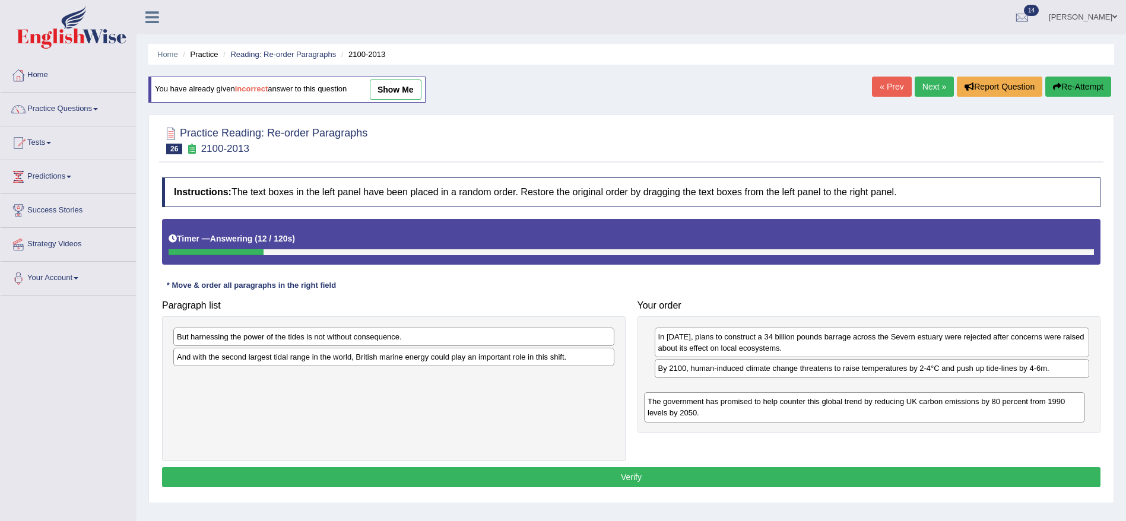
drag, startPoint x: 345, startPoint y: 382, endPoint x: 822, endPoint y: 386, distance: 476.7
click at [822, 392] on div "The government has promised to help counter this global trend by reducing UK ca…" at bounding box center [864, 407] width 441 height 30
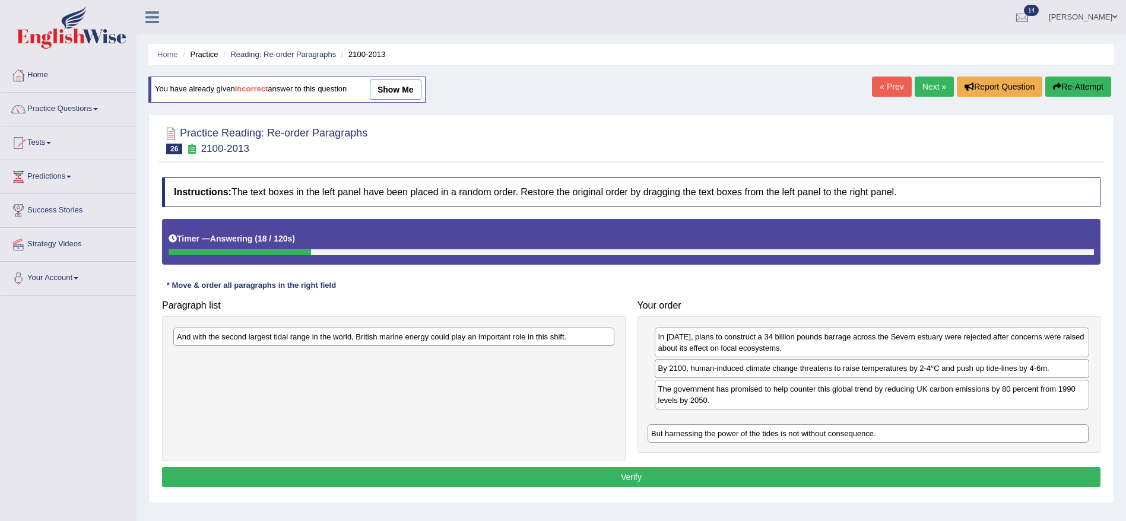
drag, startPoint x: 408, startPoint y: 336, endPoint x: 882, endPoint y: 431, distance: 483.2
click at [882, 431] on div "But harnessing the power of the tides is not without consequence." at bounding box center [868, 433] width 441 height 18
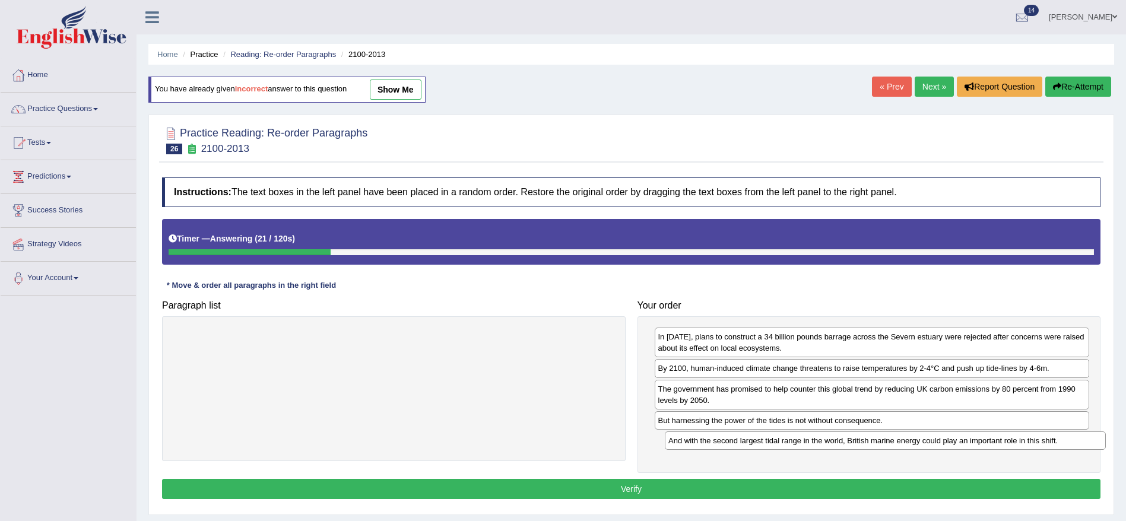
drag, startPoint x: 349, startPoint y: 338, endPoint x: 840, endPoint y: 442, distance: 501.8
click at [840, 442] on div "And with the second largest tidal range in the world, British marine energy cou…" at bounding box center [885, 441] width 441 height 18
click at [780, 493] on button "Verify" at bounding box center [631, 489] width 939 height 20
